Goal: Navigation & Orientation: Find specific page/section

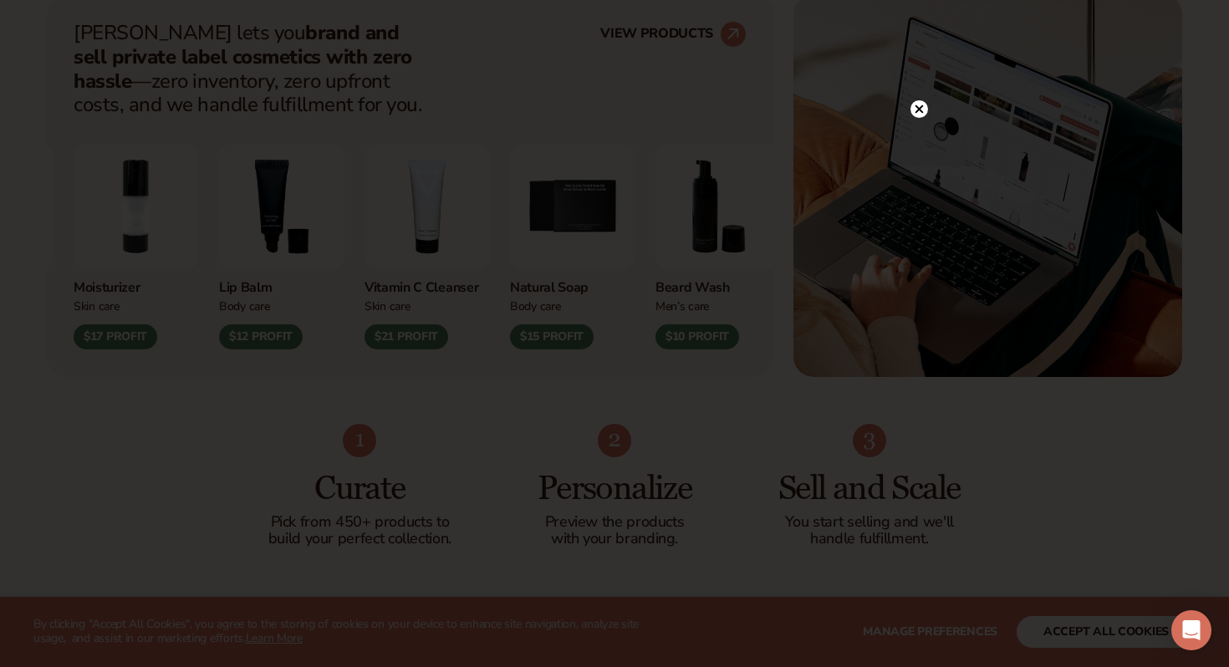
scroll to position [704, 0]
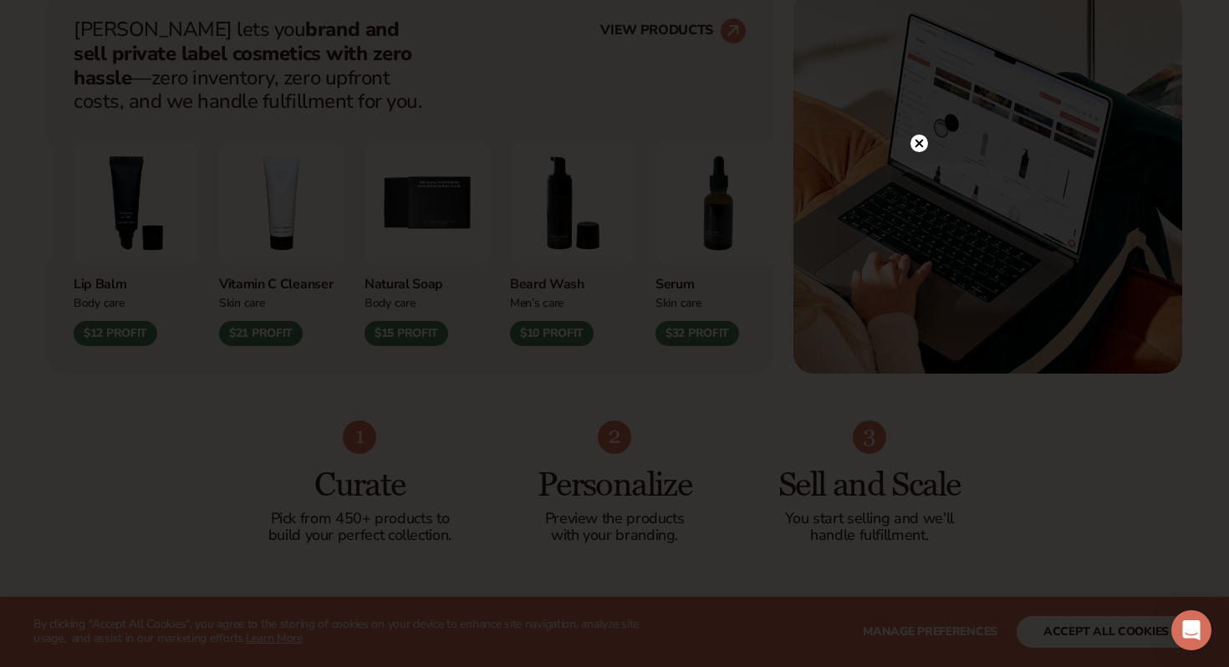
click at [920, 142] on icon at bounding box center [920, 143] width 8 height 8
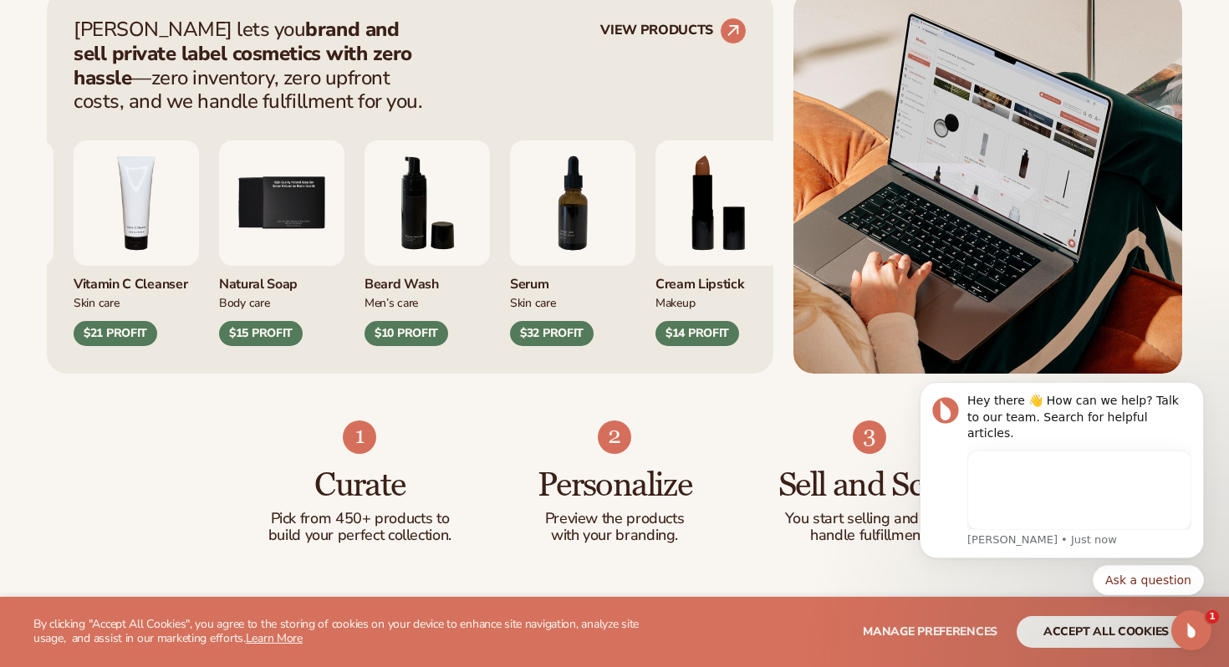
scroll to position [0, 0]
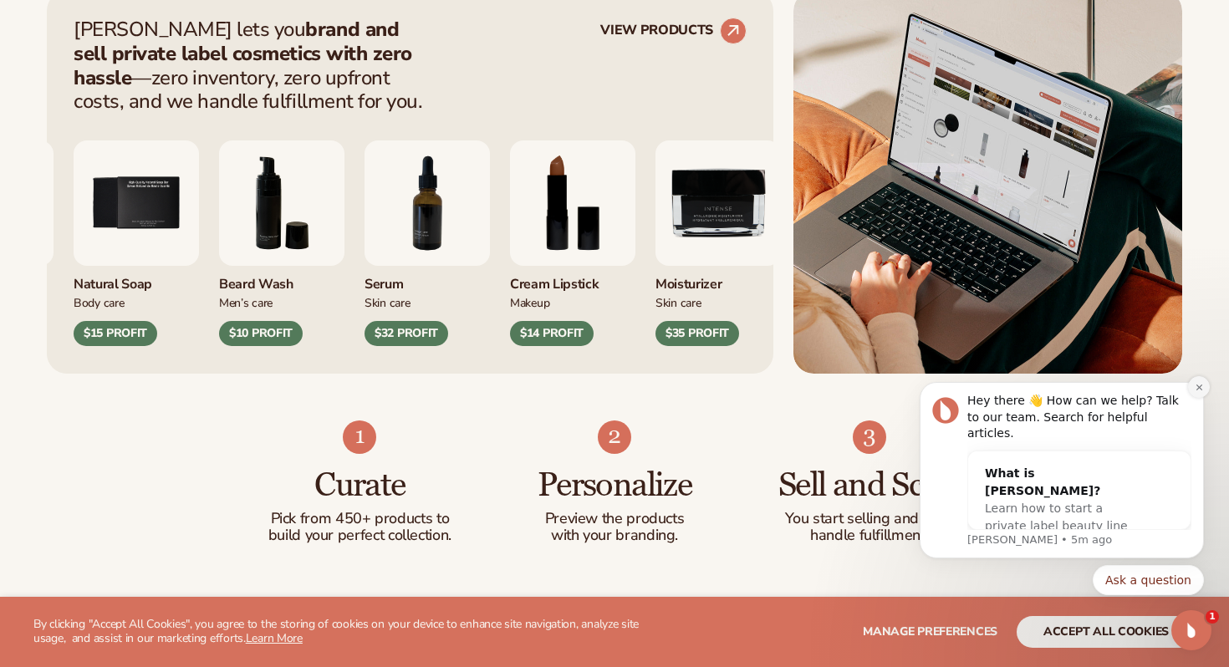
click at [1192, 398] on button "Dismiss notification" at bounding box center [1199, 387] width 22 height 22
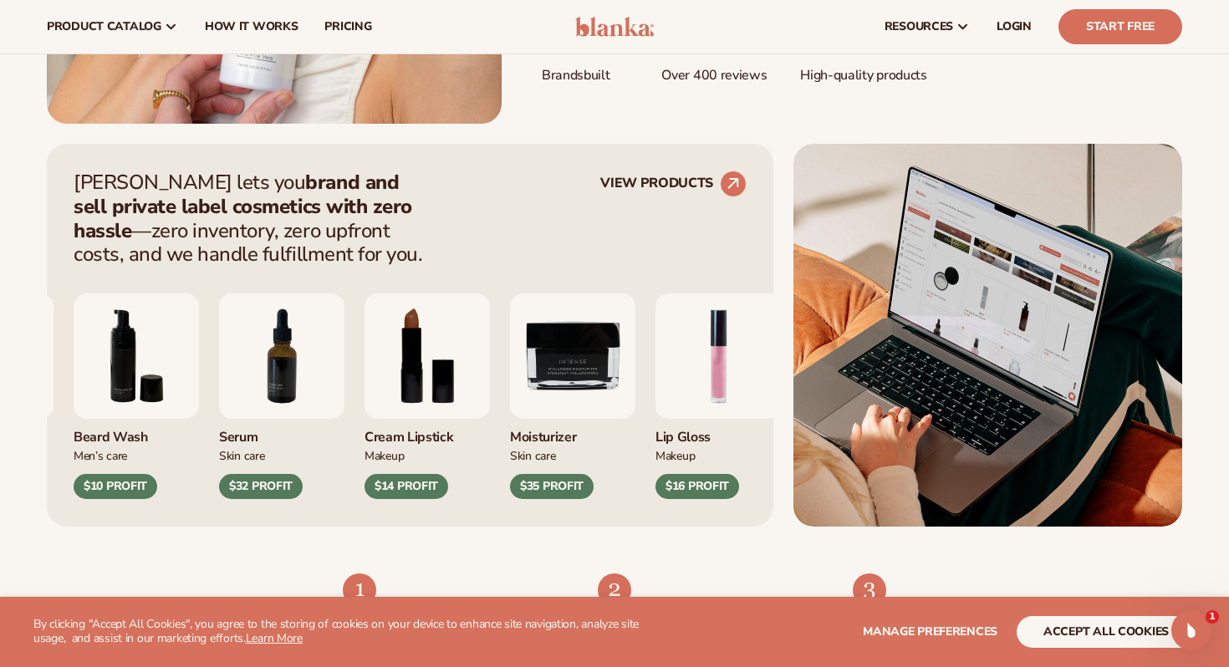
scroll to position [560, 0]
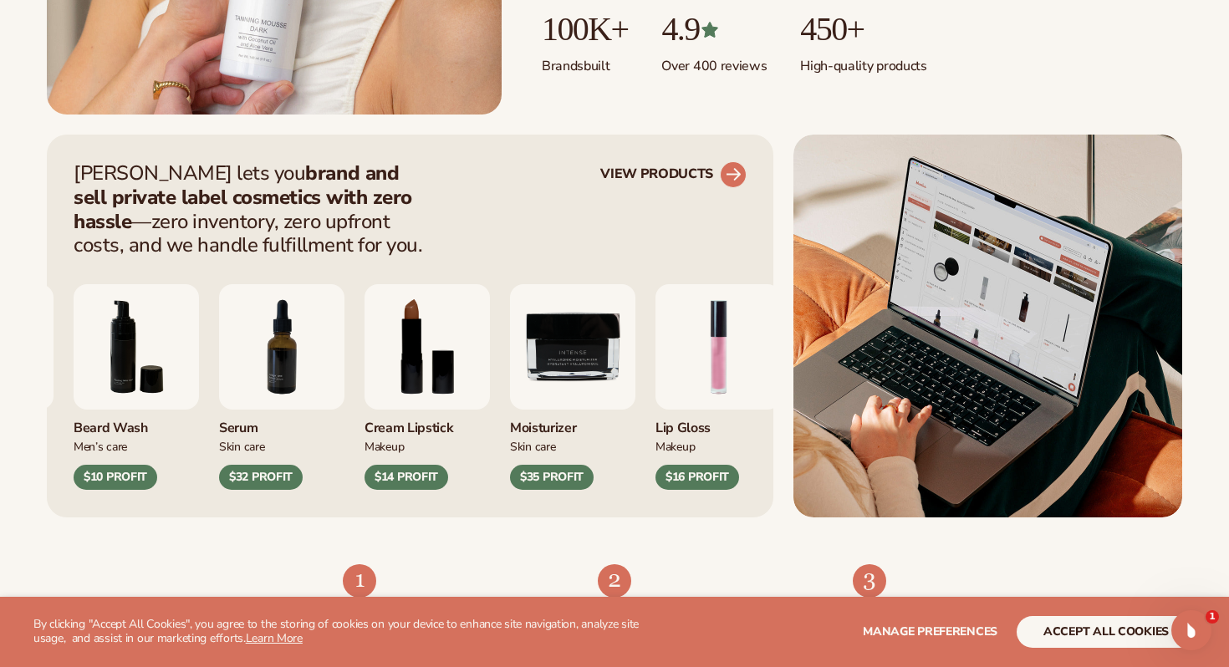
click at [727, 177] on circle at bounding box center [733, 174] width 37 height 37
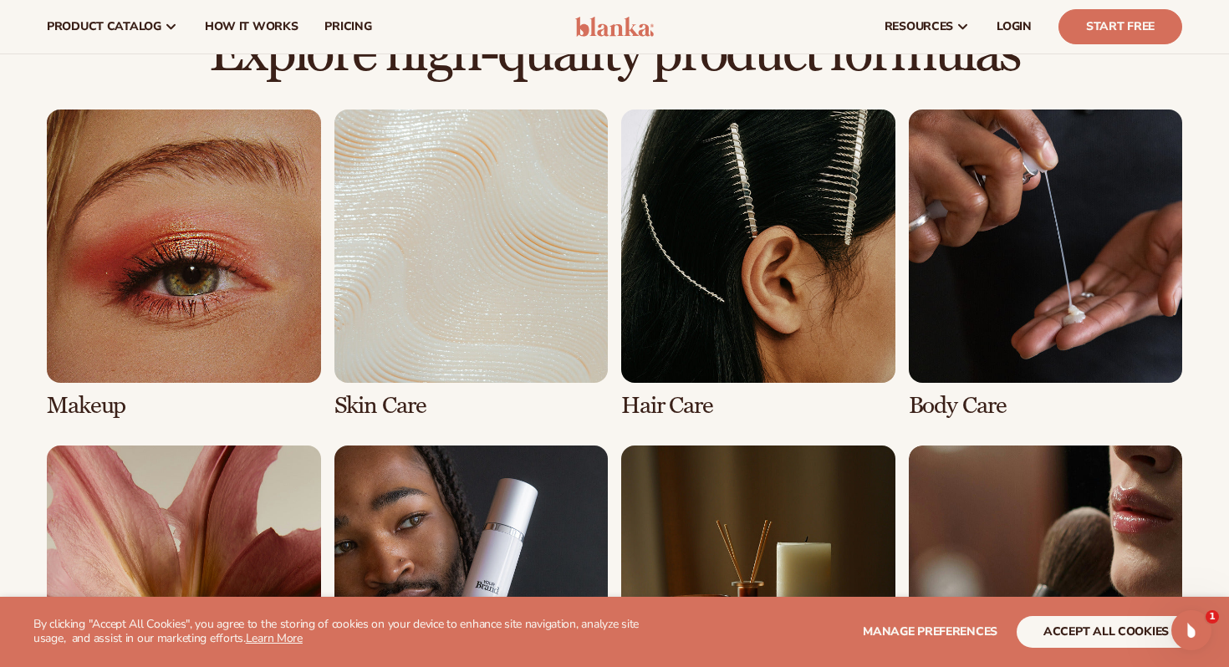
scroll to position [1141, 0]
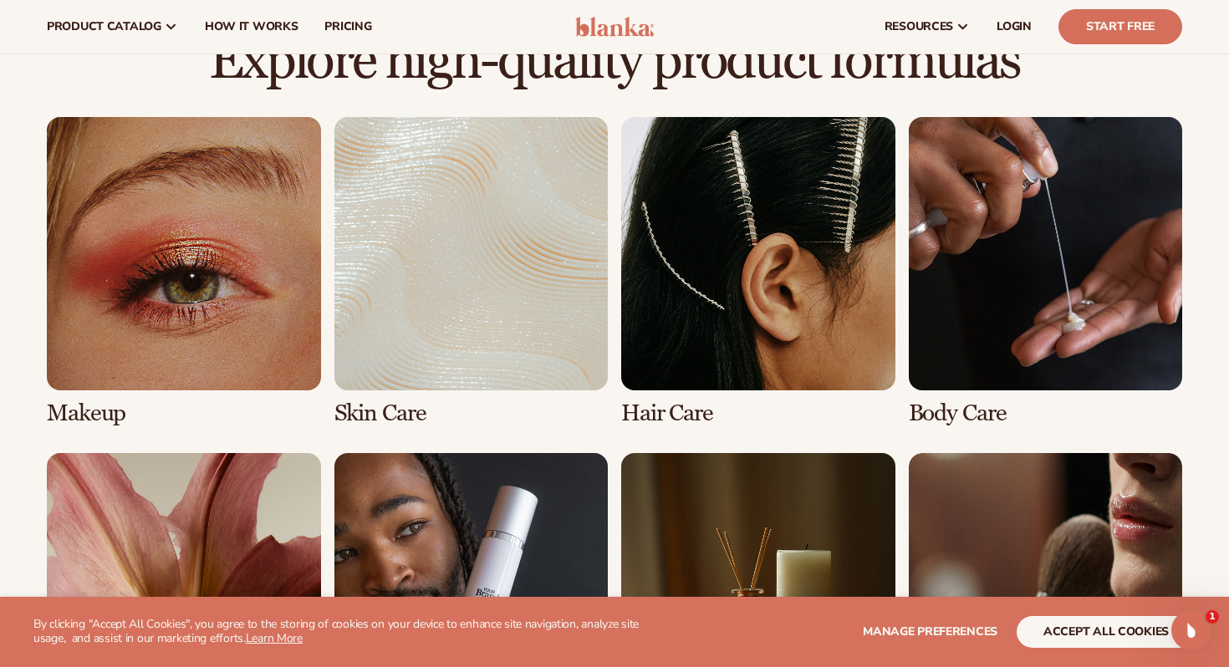
click at [671, 363] on link "3 / 8" at bounding box center [758, 271] width 274 height 309
click at [664, 408] on link "3 / 8" at bounding box center [758, 271] width 274 height 309
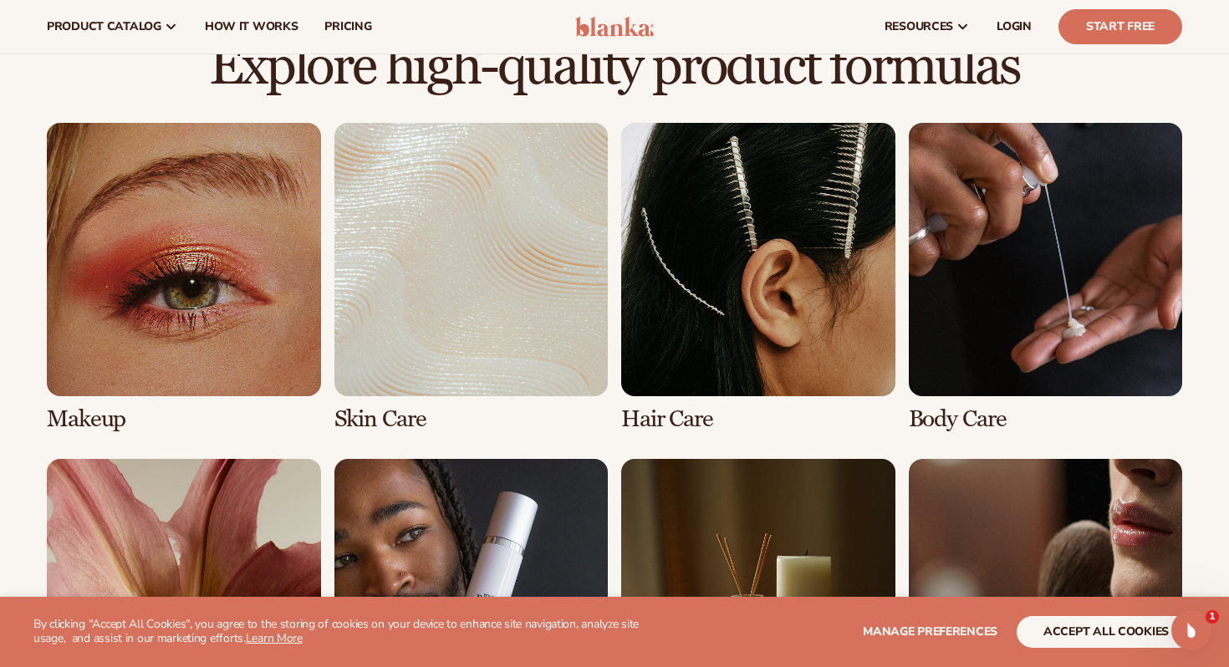
click at [660, 413] on link "3 / 8" at bounding box center [758, 277] width 274 height 309
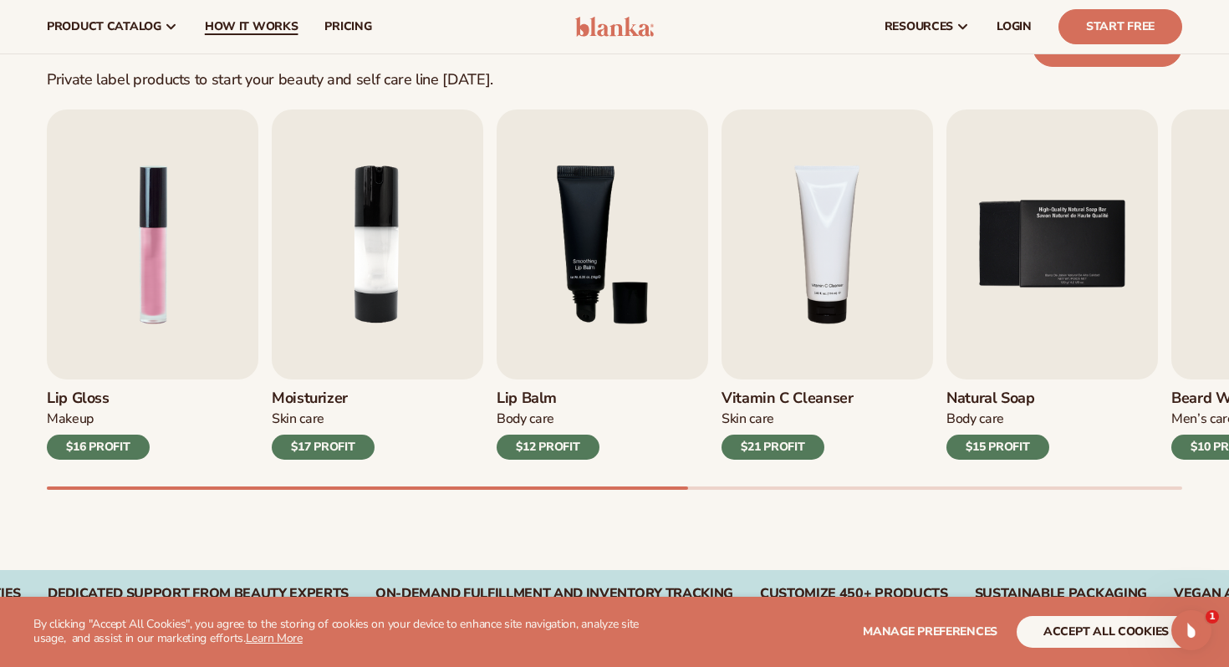
scroll to position [484, 0]
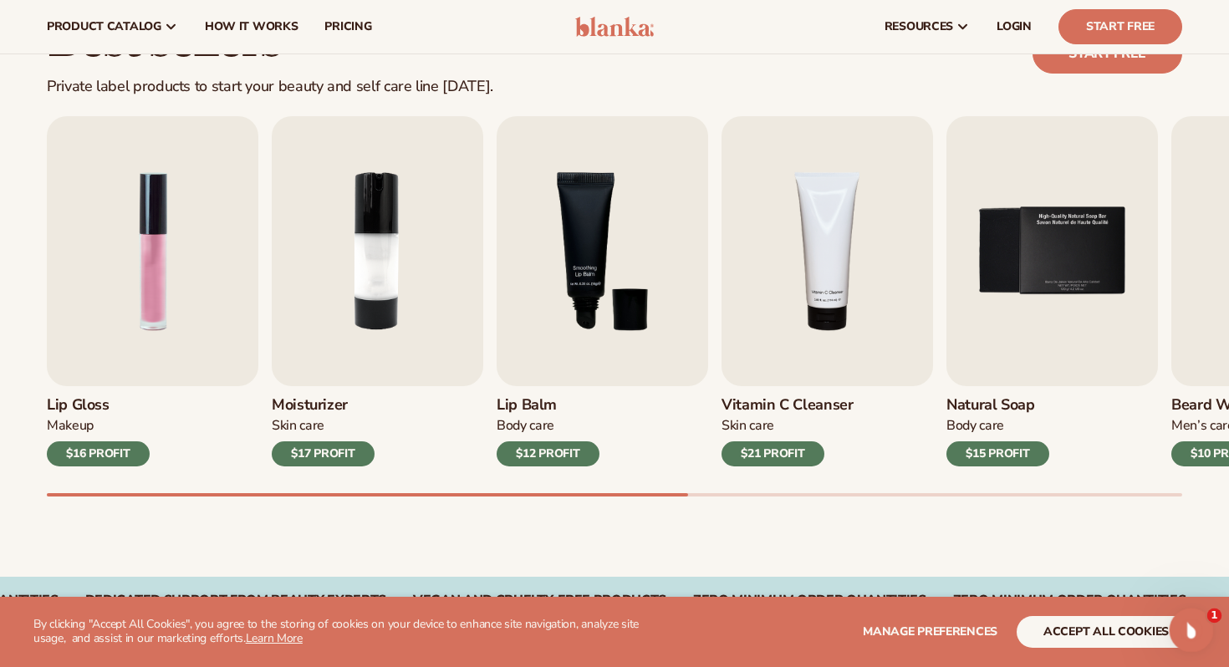
drag, startPoint x: 1185, startPoint y: 627, endPoint x: 1120, endPoint y: 569, distance: 87.1
click html
